Goal: Task Accomplishment & Management: Manage account settings

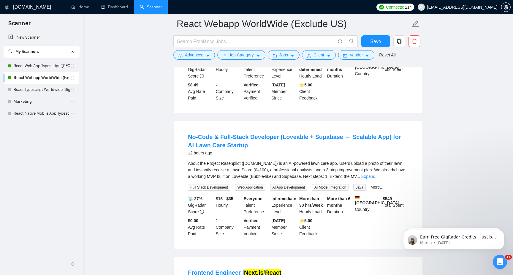
click at [414, 4] on span "Connects: 214" at bounding box center [395, 7] width 38 height 7
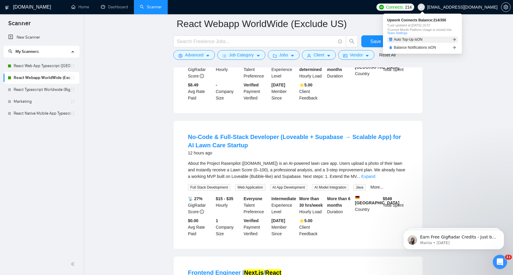
click at [430, 39] on link "Auto Top-Up is ON" at bounding box center [422, 40] width 71 height 6
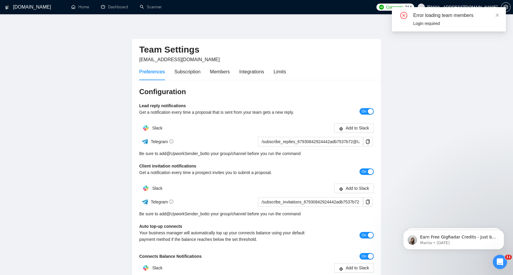
click at [206, 75] on div "Preferences Subscription Members Integrations Limits" at bounding box center [212, 71] width 147 height 17
click at [275, 66] on div "Preferences Subscription Members Integrations Limits" at bounding box center [212, 71] width 147 height 17
click at [275, 73] on div "Preferences Subscription Members Integrations Limits" at bounding box center [212, 71] width 147 height 17
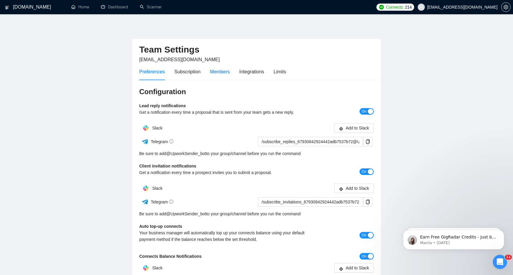
click at [227, 74] on div "Members" at bounding box center [220, 71] width 20 height 7
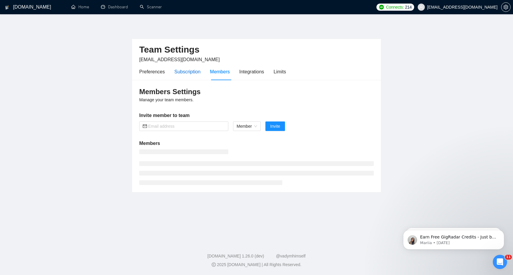
click at [185, 71] on div "Subscription" at bounding box center [187, 71] width 26 height 7
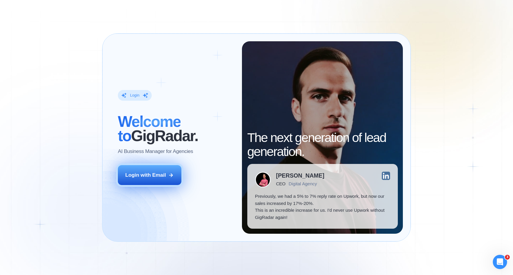
click at [175, 179] on button "Login with Email" at bounding box center [150, 175] width 64 height 20
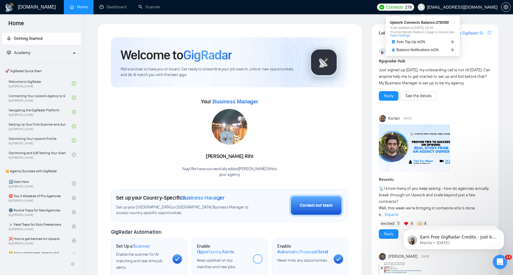
click at [404, 9] on span "Connects:" at bounding box center [395, 7] width 18 height 7
click at [407, 42] on span "Auto Top-Up is ON" at bounding box center [411, 42] width 29 height 4
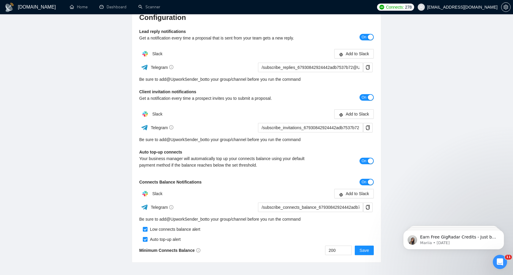
scroll to position [107, 0]
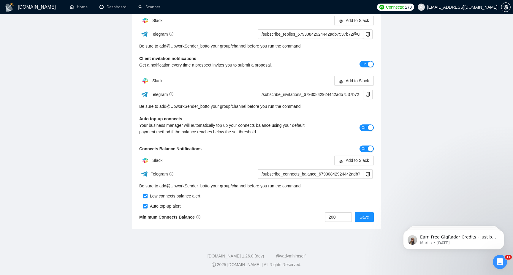
click at [177, 206] on div "Auto top-up alert" at bounding box center [164, 206] width 33 height 7
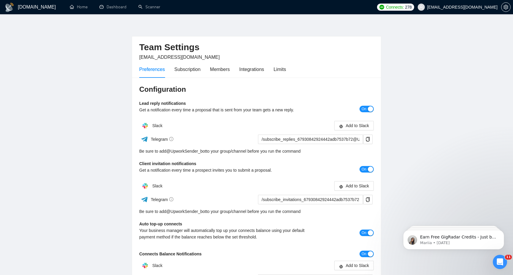
scroll to position [0, 0]
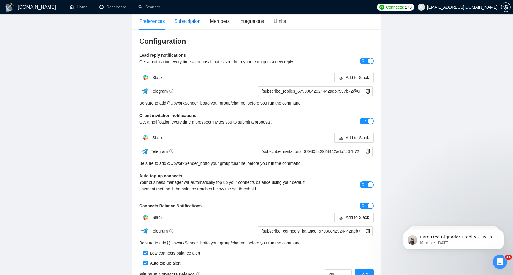
click at [195, 23] on div "Subscription" at bounding box center [187, 21] width 26 height 7
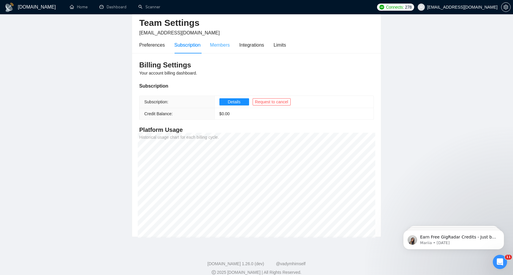
scroll to position [34, 0]
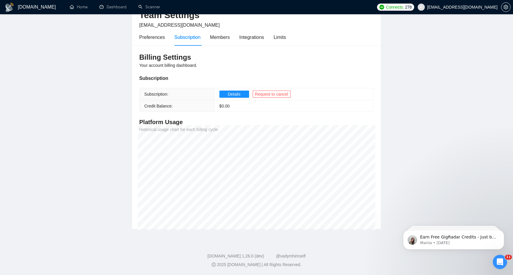
click at [232, 41] on div "Preferences Subscription Members Integrations Limits" at bounding box center [212, 37] width 147 height 17
click at [221, 41] on div "Members" at bounding box center [220, 37] width 20 height 17
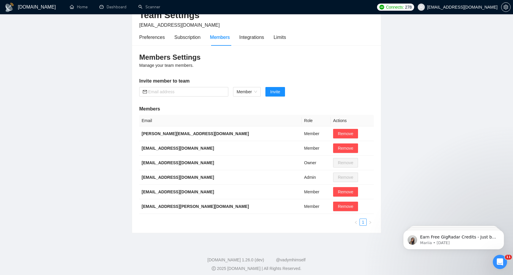
click at [257, 25] on div "Team Settings [EMAIL_ADDRESS][DOMAIN_NAME]" at bounding box center [256, 16] width 235 height 24
click at [256, 34] on div "Integrations" at bounding box center [251, 37] width 25 height 7
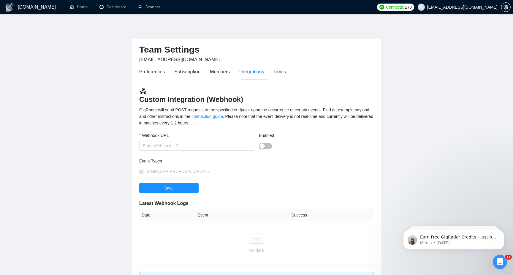
click at [290, 72] on div "Preferences Subscription Members Integrations Limits" at bounding box center [256, 71] width 235 height 17
click at [275, 72] on div "Preferences Subscription Members Integrations Limits" at bounding box center [212, 71] width 147 height 17
click at [155, 73] on div "Preferences" at bounding box center [152, 71] width 26 height 7
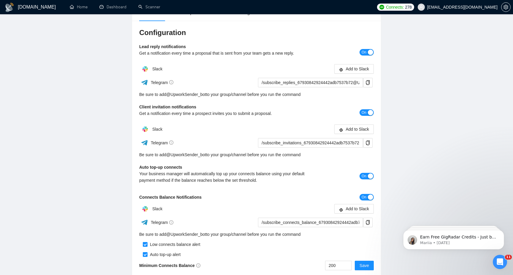
scroll to position [59, 0]
click at [365, 176] on span "On" at bounding box center [364, 175] width 5 height 7
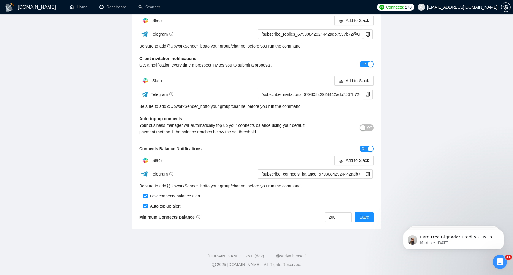
scroll to position [0, 0]
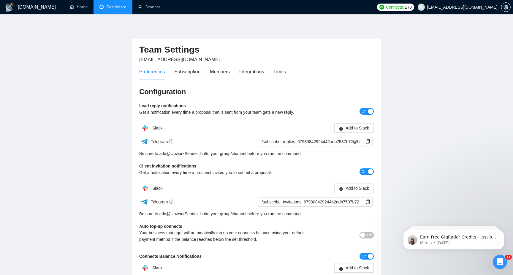
click at [99, 9] on link "Dashboard" at bounding box center [112, 6] width 27 height 5
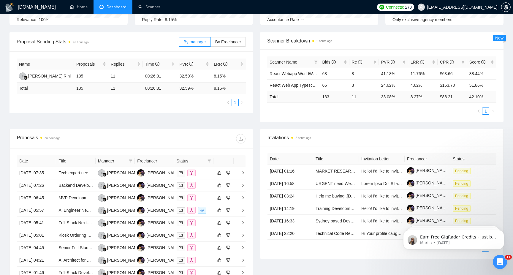
scroll to position [127, 0]
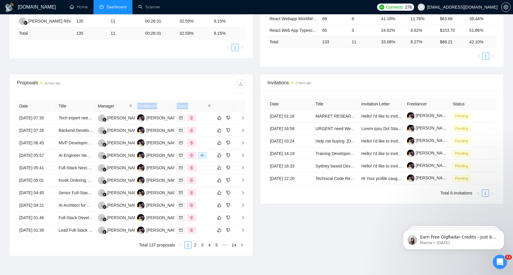
drag, startPoint x: 135, startPoint y: 105, endPoint x: 190, endPoint y: 105, distance: 55.5
click at [191, 105] on tr "Date Title Manager Freelancer Status" at bounding box center [131, 106] width 229 height 12
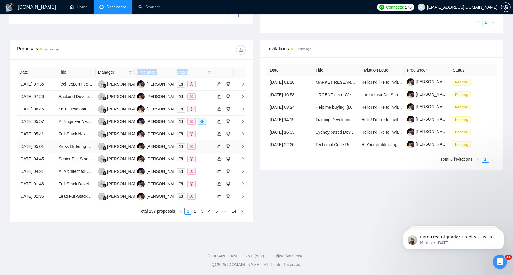
scroll to position [0, 0]
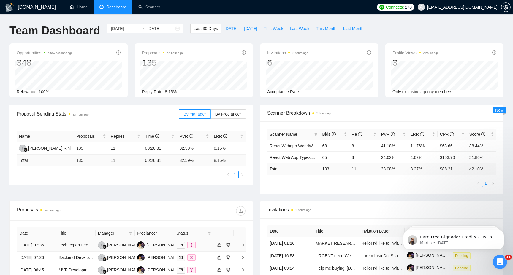
click at [71, 244] on td "Tech expert needed" at bounding box center [75, 245] width 39 height 12
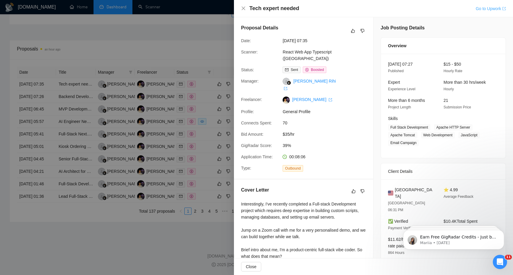
click at [494, 9] on link "Go to Upwork" at bounding box center [491, 8] width 30 height 5
